Goal: Information Seeking & Learning: Learn about a topic

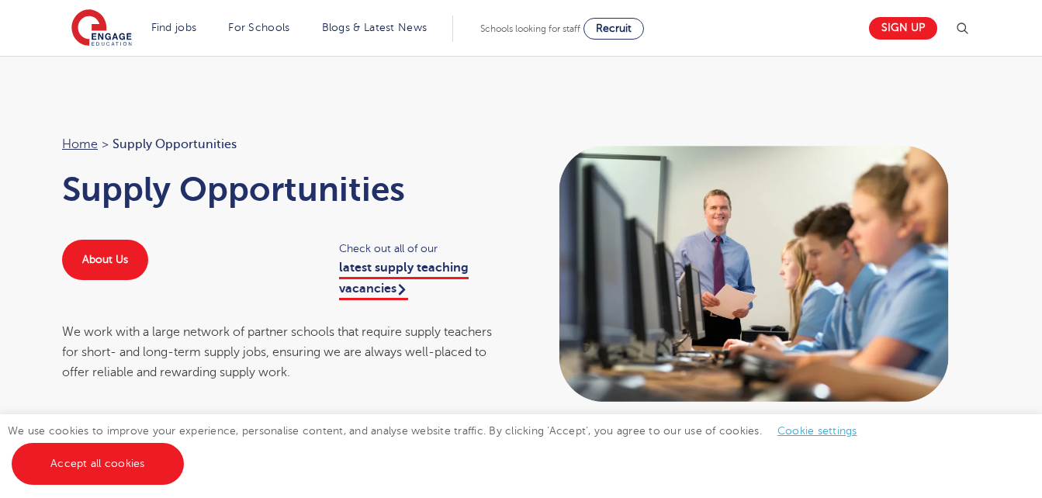
click at [379, 280] on div "Check out all of our latest supply teaching vacancies" at bounding box center [423, 269] width 198 height 59
click at [404, 270] on link "latest supply teaching vacancies" at bounding box center [404, 280] width 130 height 39
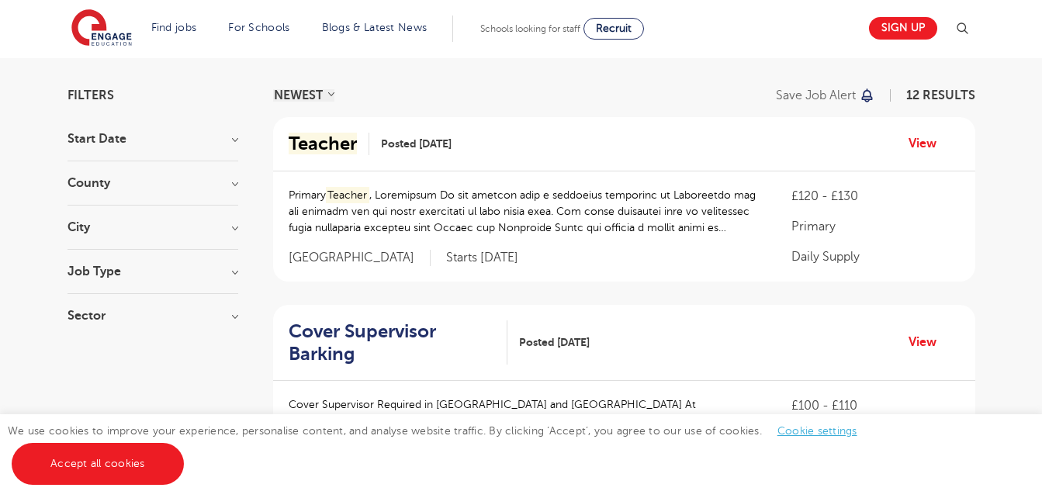
scroll to position [102, 0]
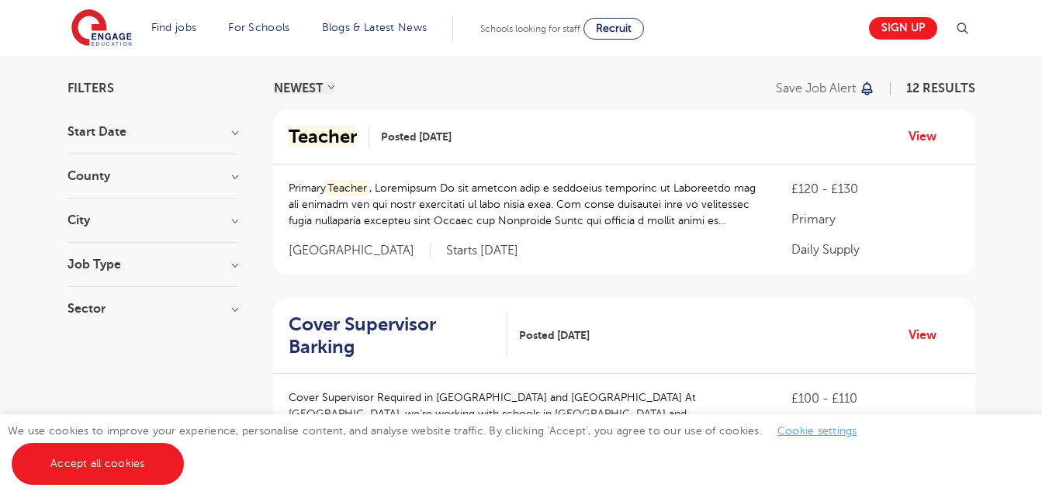
click at [139, 221] on h3 "City" at bounding box center [153, 220] width 171 height 12
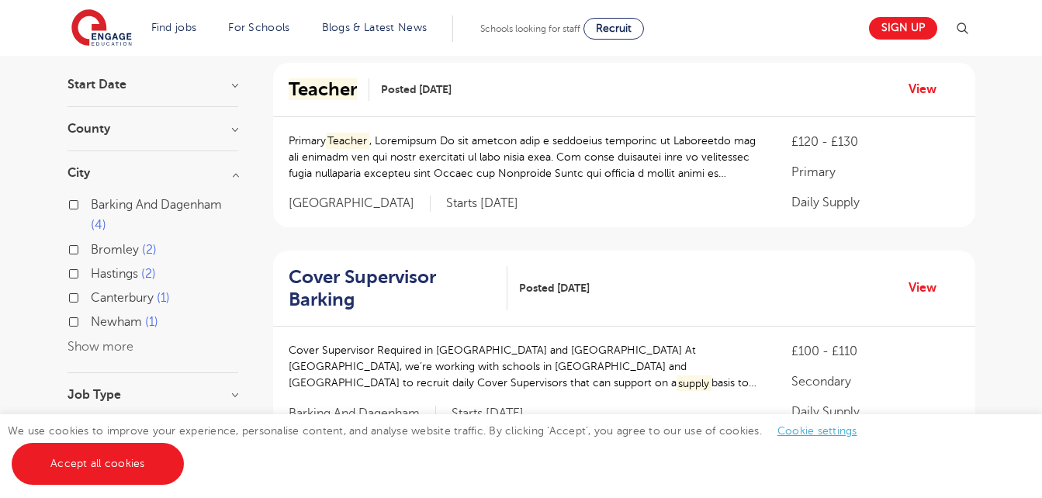
scroll to position [155, 0]
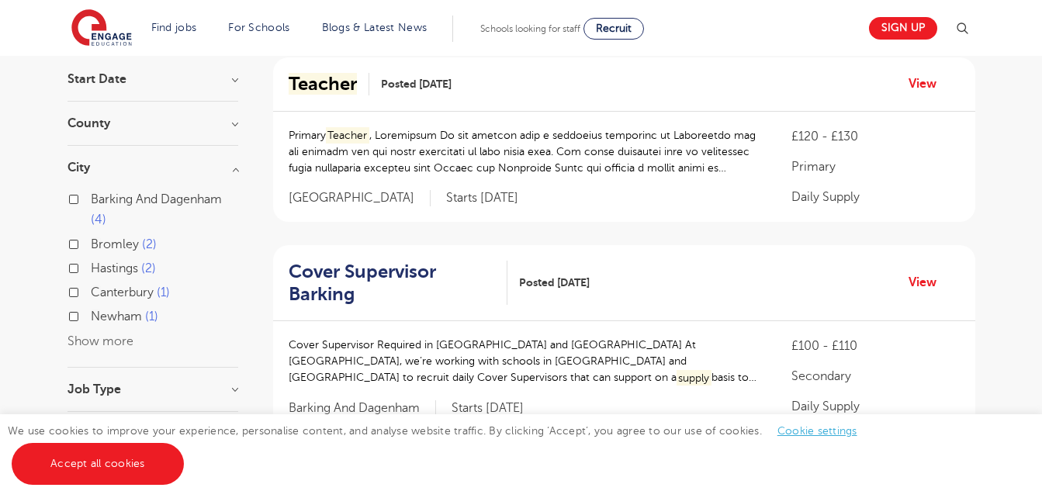
click at [106, 339] on button "Show more" at bounding box center [101, 341] width 66 height 14
click at [143, 210] on label "Barking And Dagenham 4" at bounding box center [164, 209] width 147 height 41
click at [101, 203] on input "Barking And Dagenham 4" at bounding box center [96, 197] width 10 height 10
checkbox input "true"
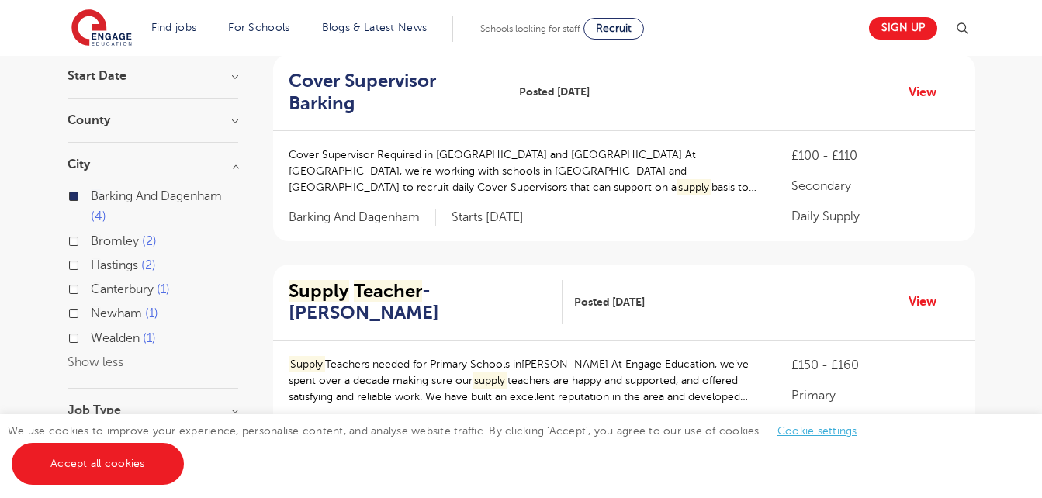
scroll to position [199, 0]
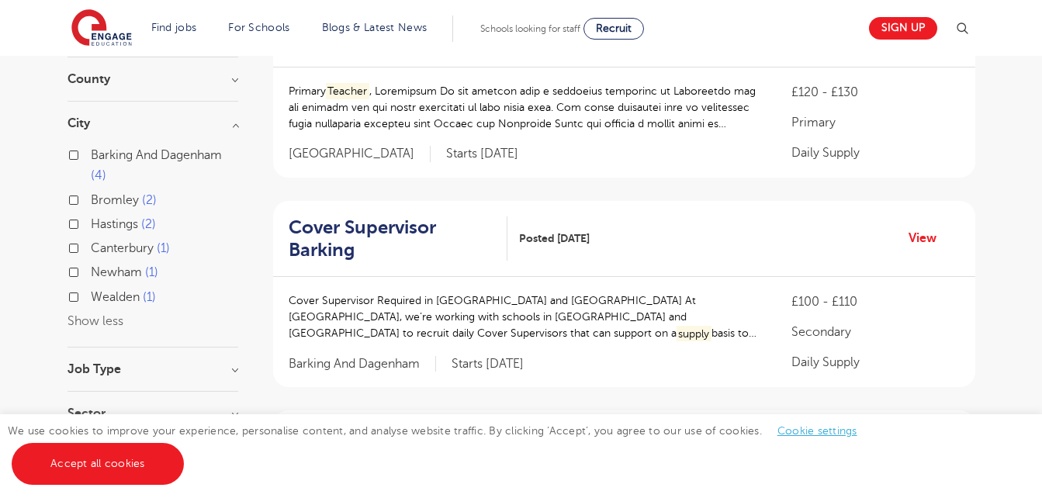
scroll to position [155, 0]
